Goal: Transaction & Acquisition: Download file/media

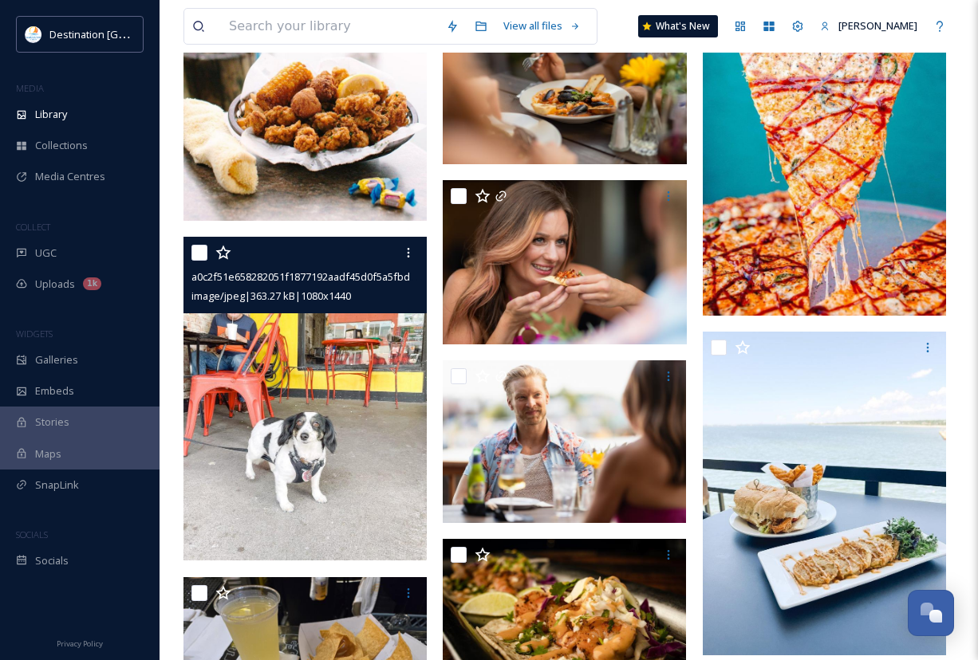
scroll to position [19883, 0]
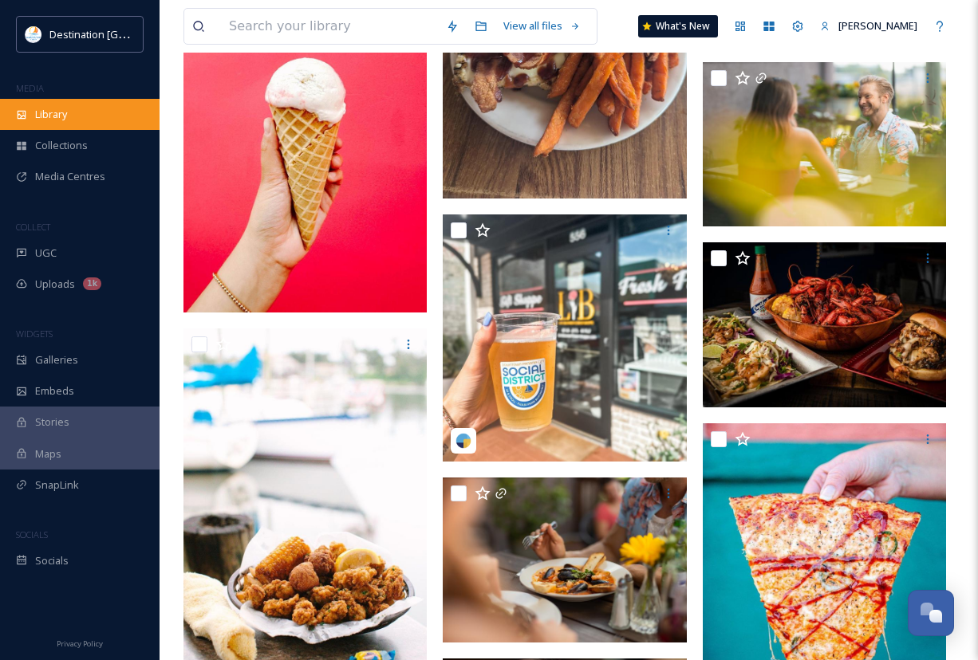
click at [65, 127] on div "Library" at bounding box center [80, 114] width 160 height 31
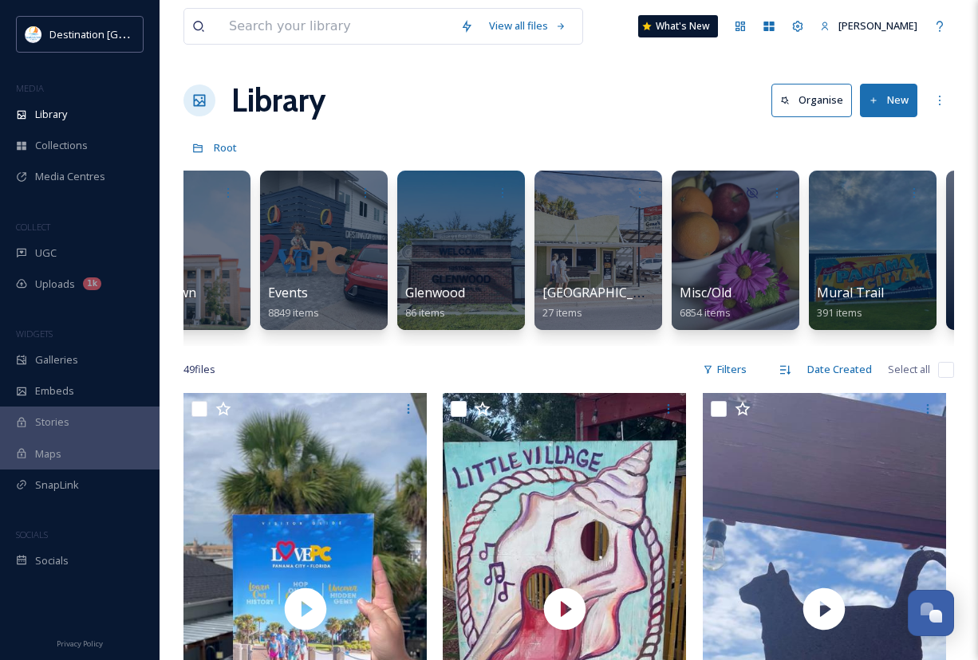
scroll to position [0, 939]
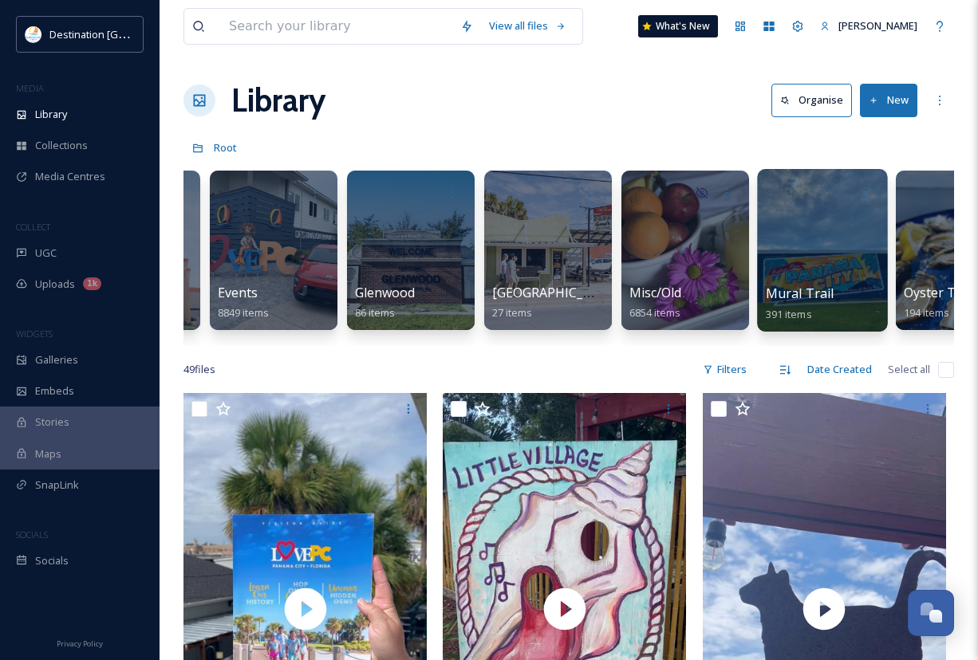
click at [790, 250] on div at bounding box center [822, 250] width 130 height 163
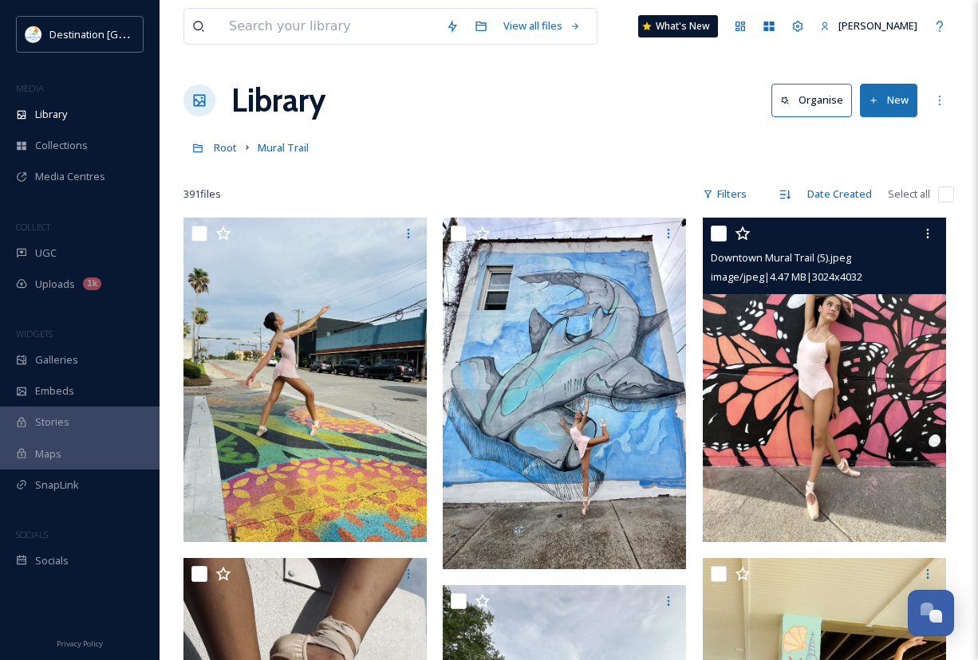
click at [790, 380] on img at bounding box center [824, 380] width 243 height 325
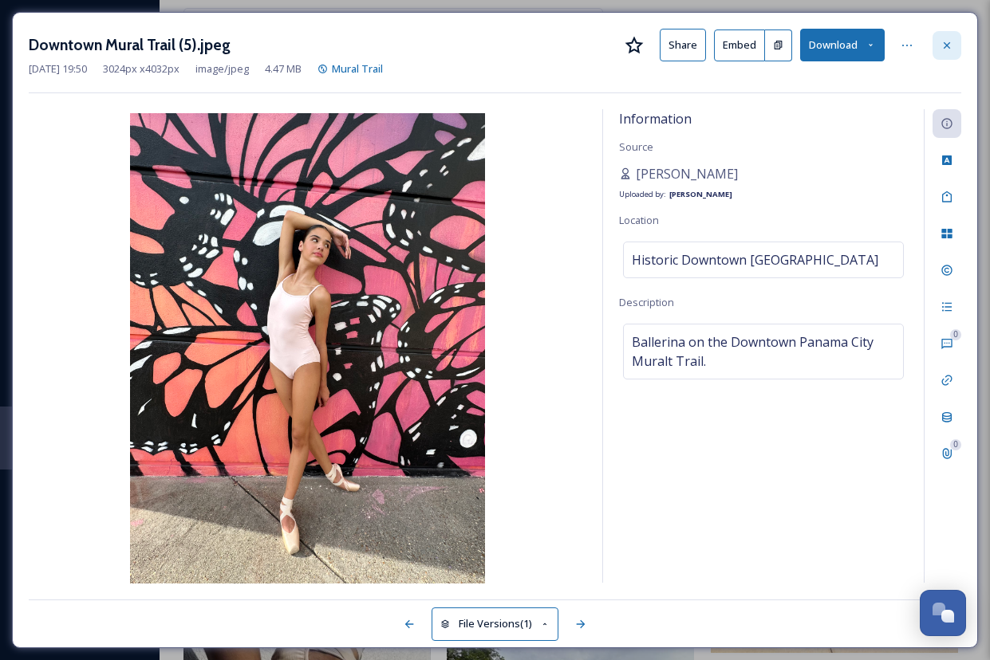
click at [952, 48] on icon at bounding box center [946, 45] width 13 height 13
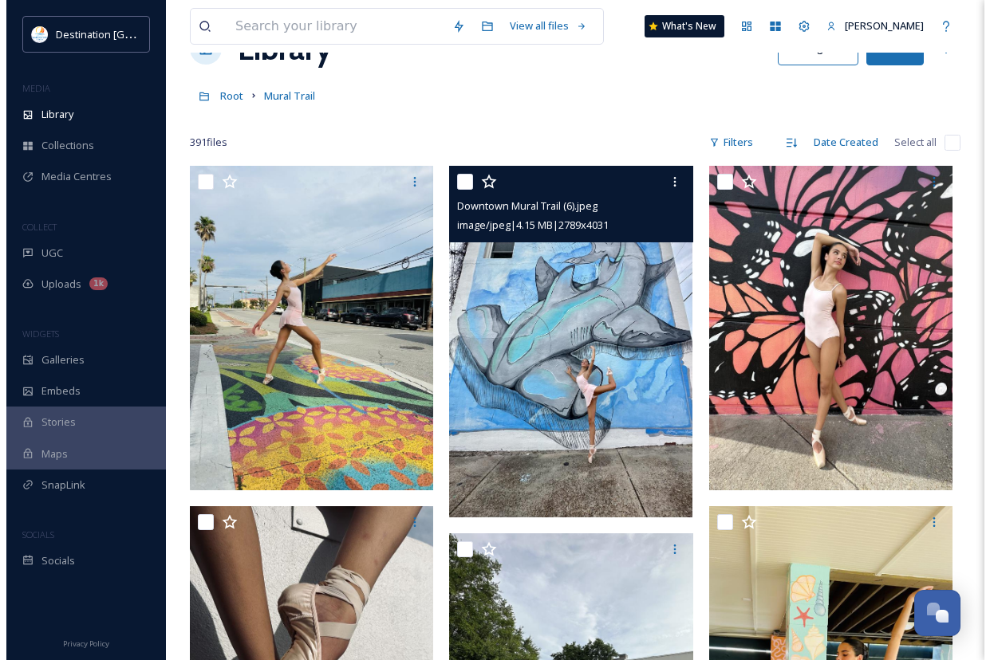
scroll to position [160, 0]
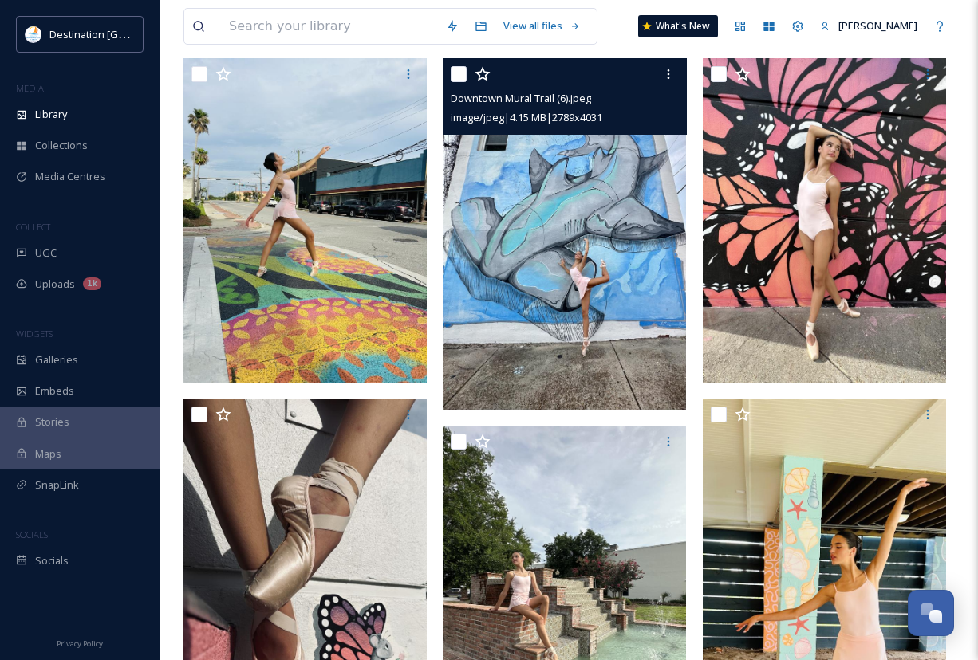
click at [597, 375] on img at bounding box center [564, 234] width 243 height 352
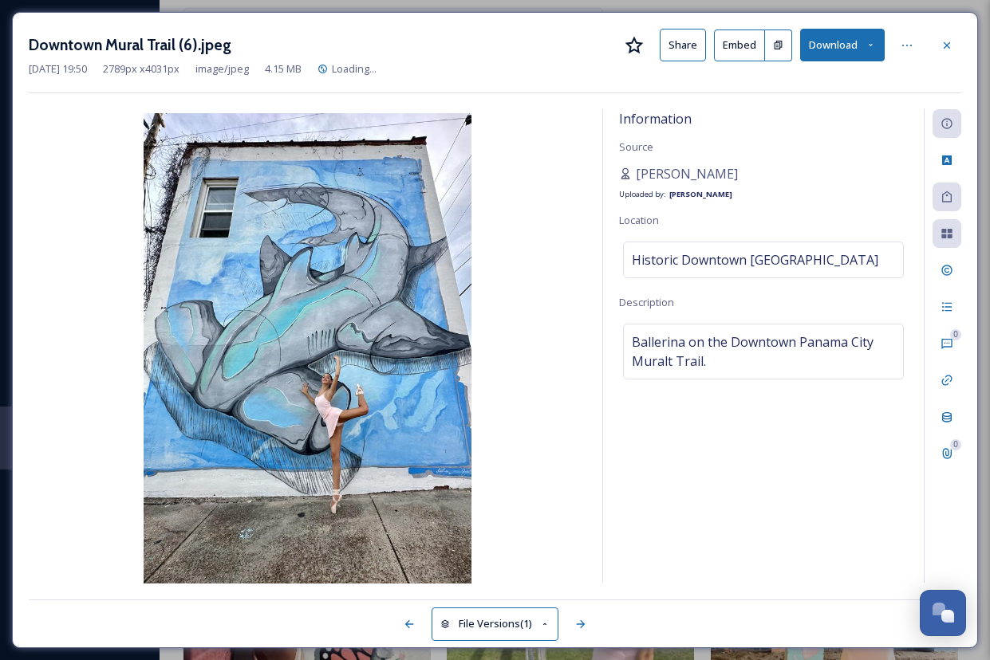
click at [856, 42] on button "Download" at bounding box center [842, 45] width 85 height 33
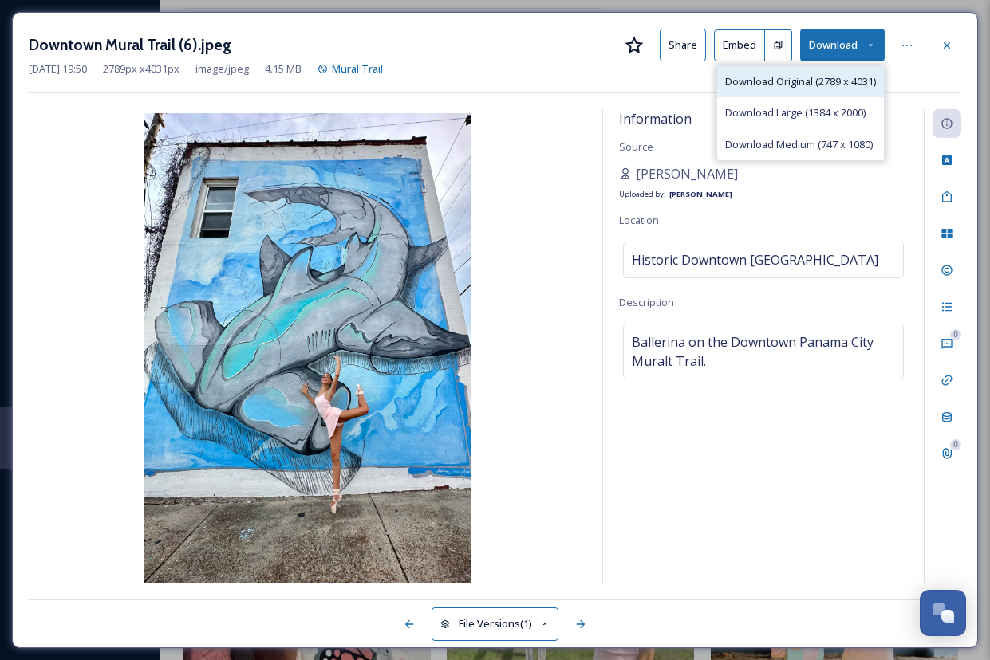
click at [777, 82] on span "Download Original (2789 x 4031)" at bounding box center [800, 81] width 151 height 15
